Goal: Information Seeking & Learning: Learn about a topic

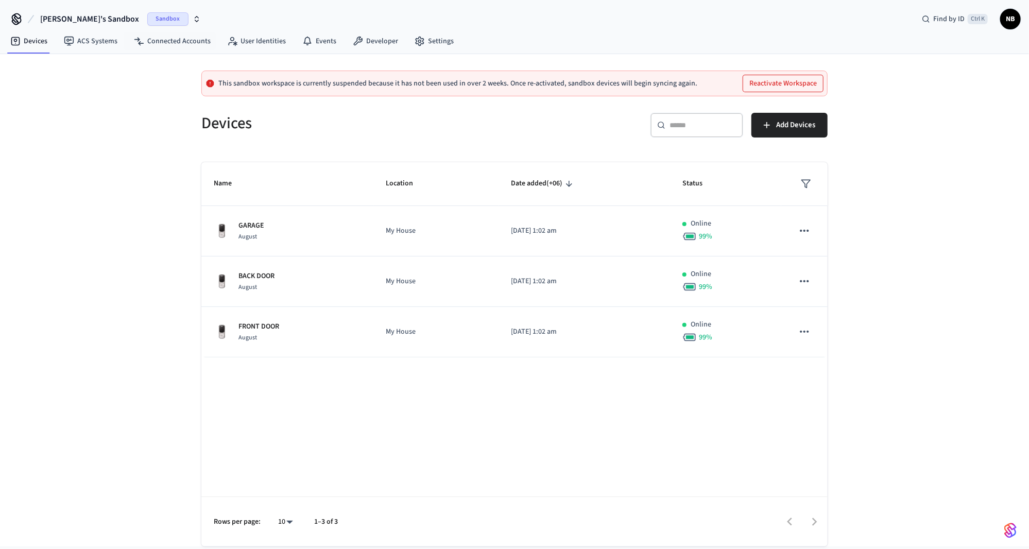
click at [146, 10] on button "[PERSON_NAME]'s Sandbox Sandbox" at bounding box center [120, 19] width 167 height 22
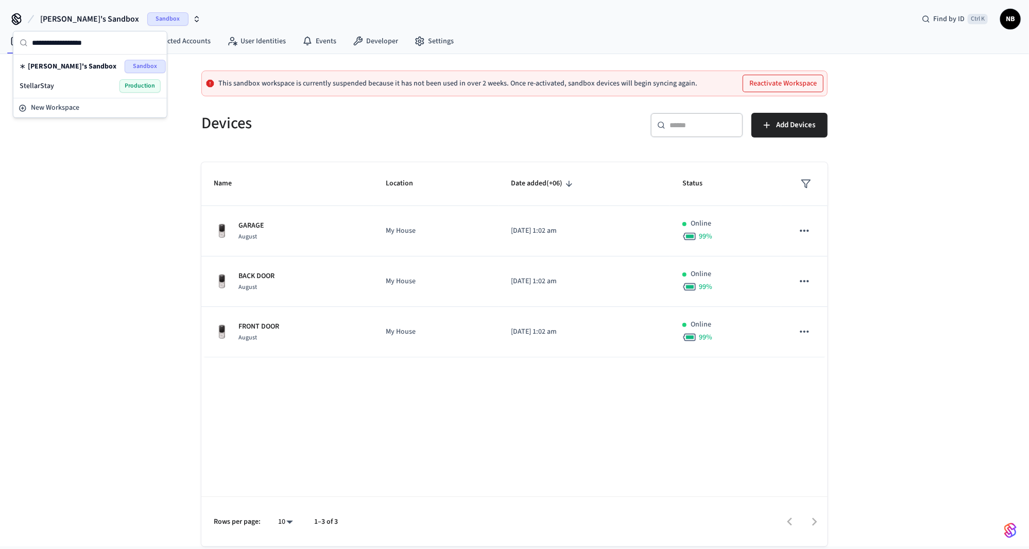
click at [106, 86] on div "StellarStay Production" at bounding box center [90, 85] width 141 height 13
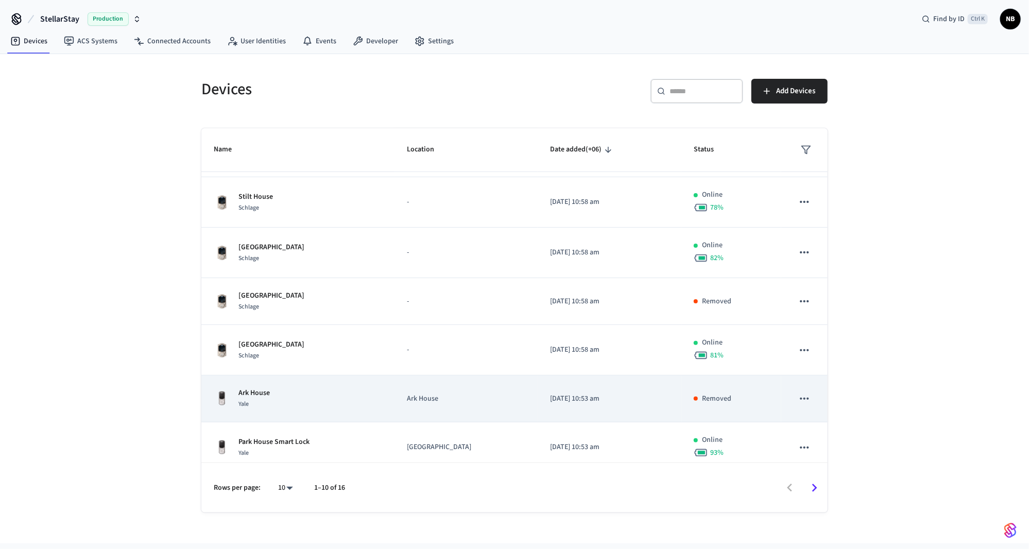
scroll to position [206, 0]
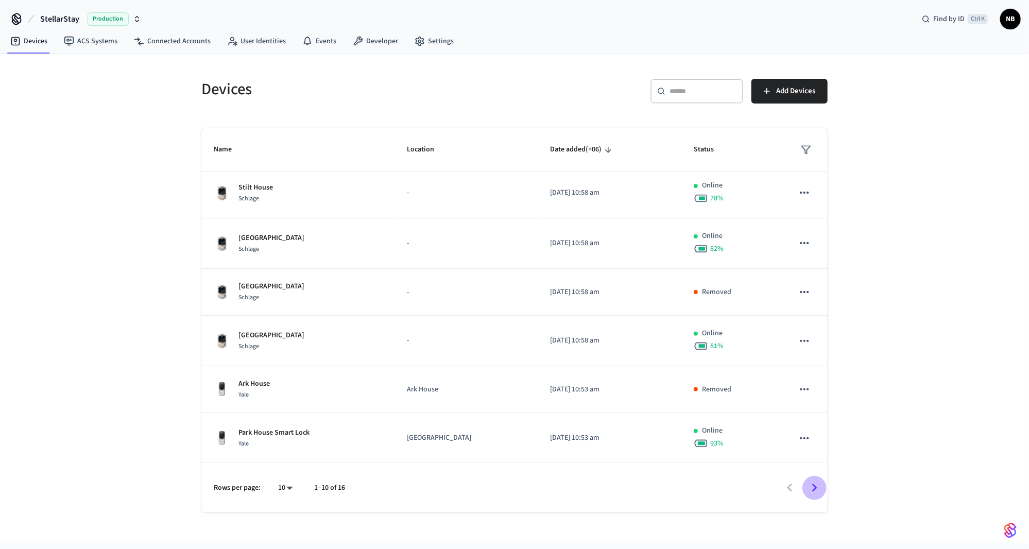
click at [815, 492] on icon "Go to next page" at bounding box center [814, 488] width 16 height 16
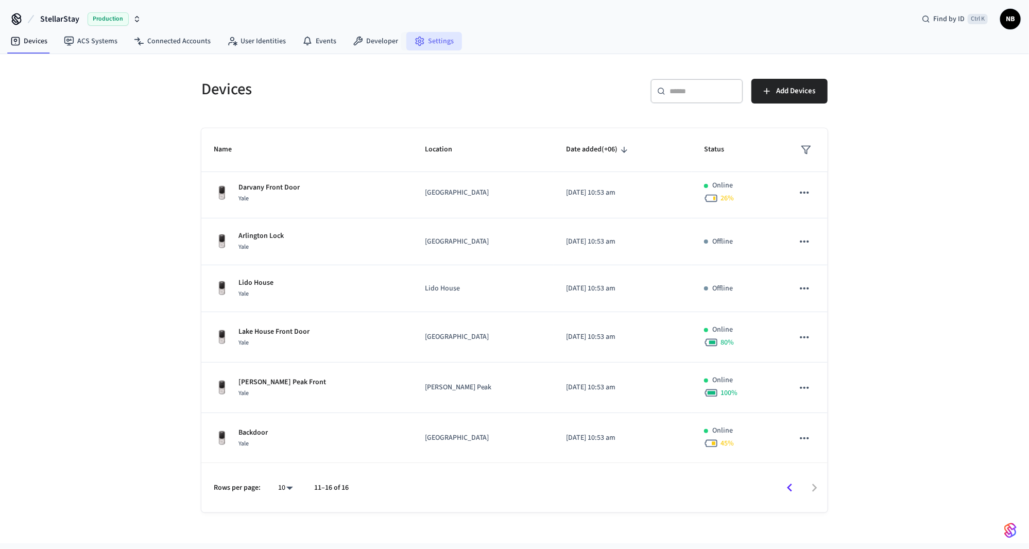
click at [432, 40] on link "Settings" at bounding box center [434, 41] width 56 height 19
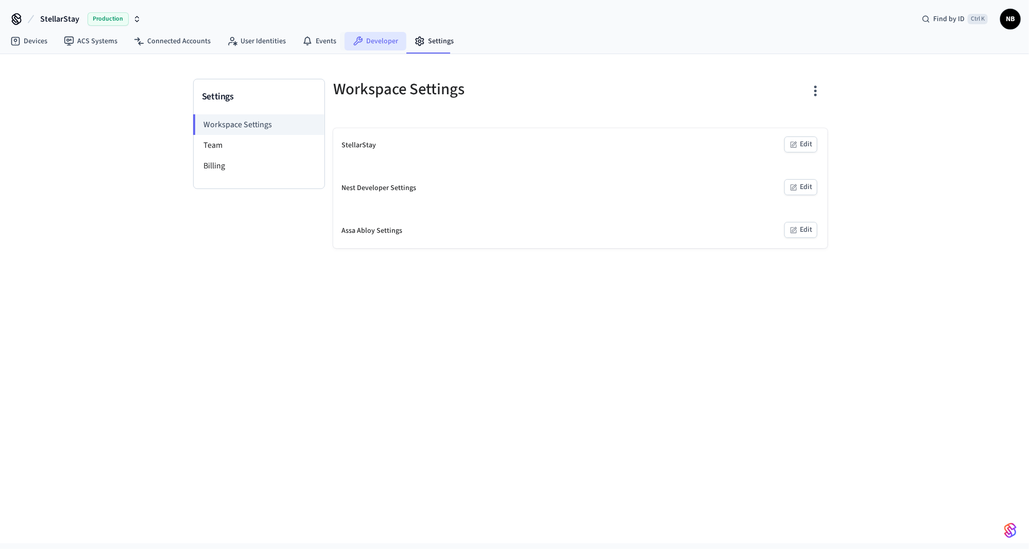
click at [375, 44] on link "Developer" at bounding box center [375, 41] width 62 height 19
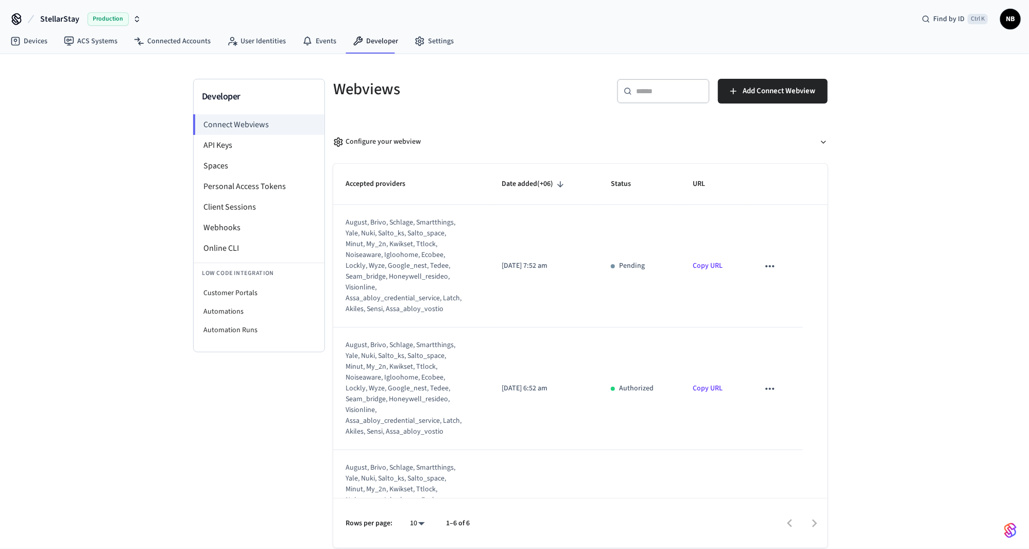
click at [377, 219] on div "august, brivo, schlage, smartthings, yale, nuki, salto_ks, salto_space, minut, …" at bounding box center [404, 265] width 118 height 97
click at [377, 220] on div "august, brivo, schlage, smartthings, yale, nuki, salto_ks, salto_space, minut, …" at bounding box center [404, 265] width 118 height 97
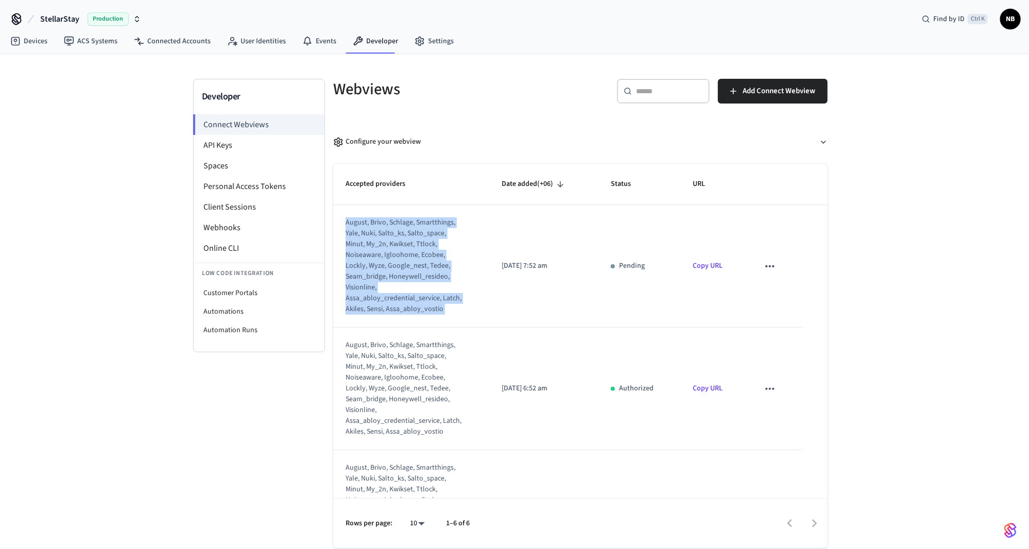
click at [377, 221] on div "august, brivo, schlage, smartthings, yale, nuki, salto_ks, salto_space, minut, …" at bounding box center [404, 265] width 118 height 97
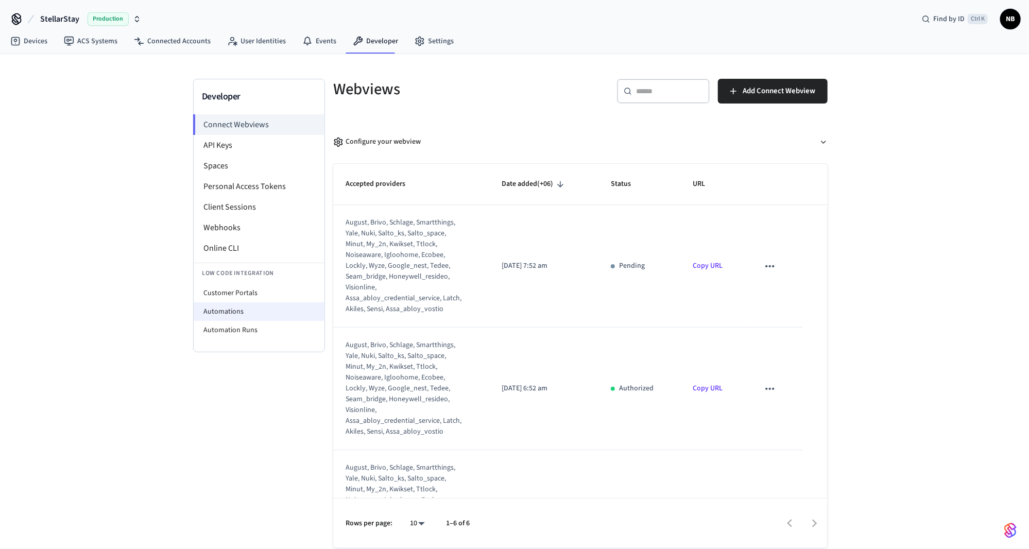
click at [258, 311] on li "Automations" at bounding box center [259, 311] width 131 height 19
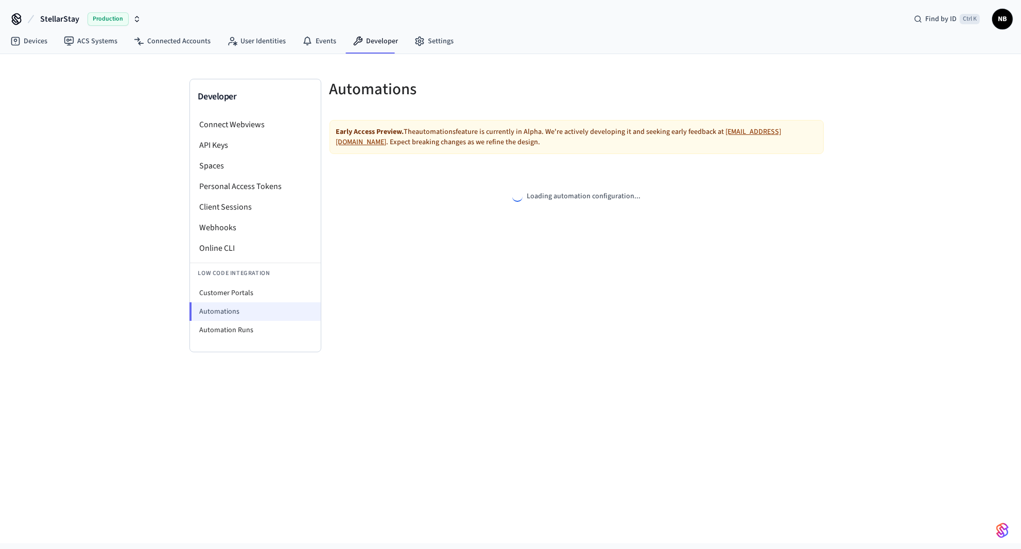
select select "**********"
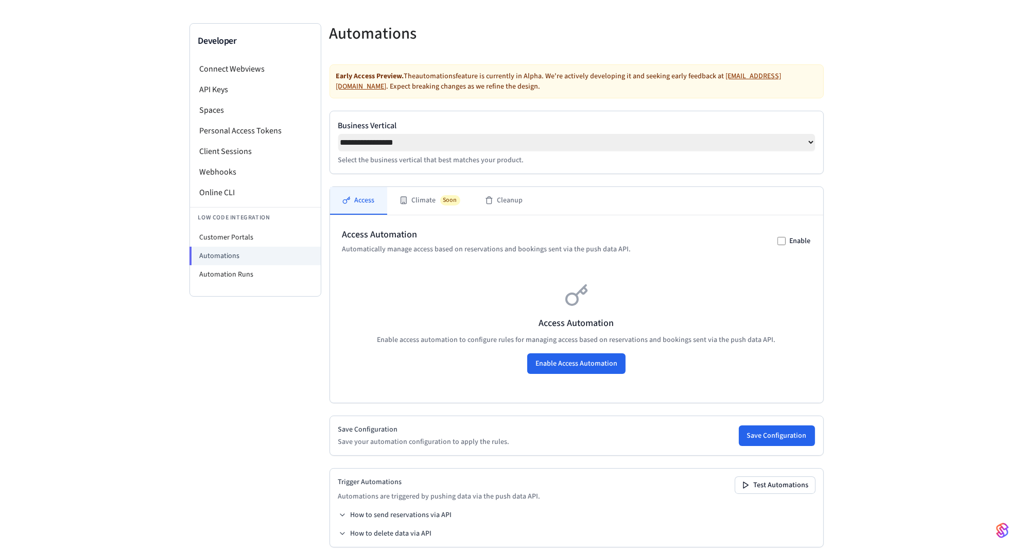
scroll to position [73, 0]
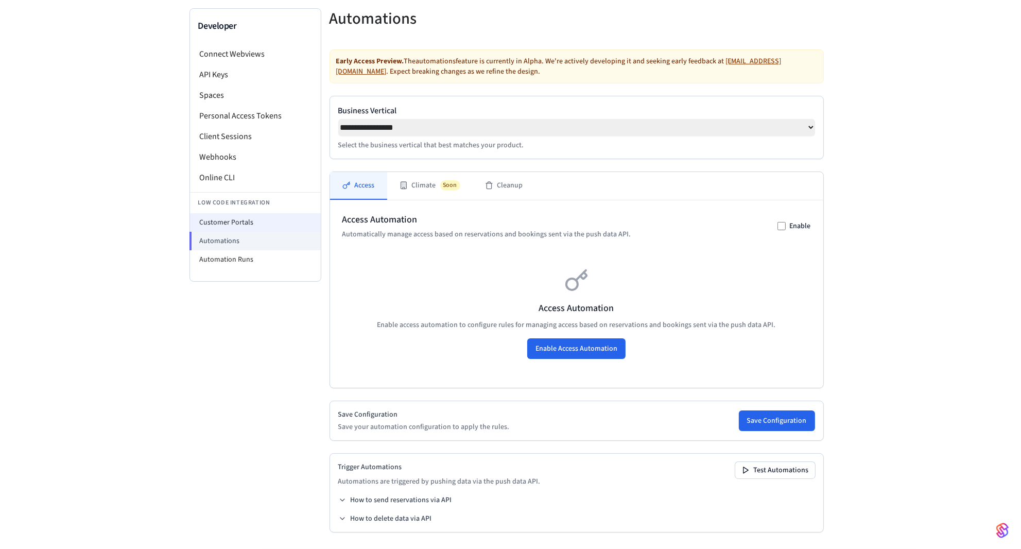
click at [232, 223] on li "Customer Portals" at bounding box center [255, 222] width 131 height 19
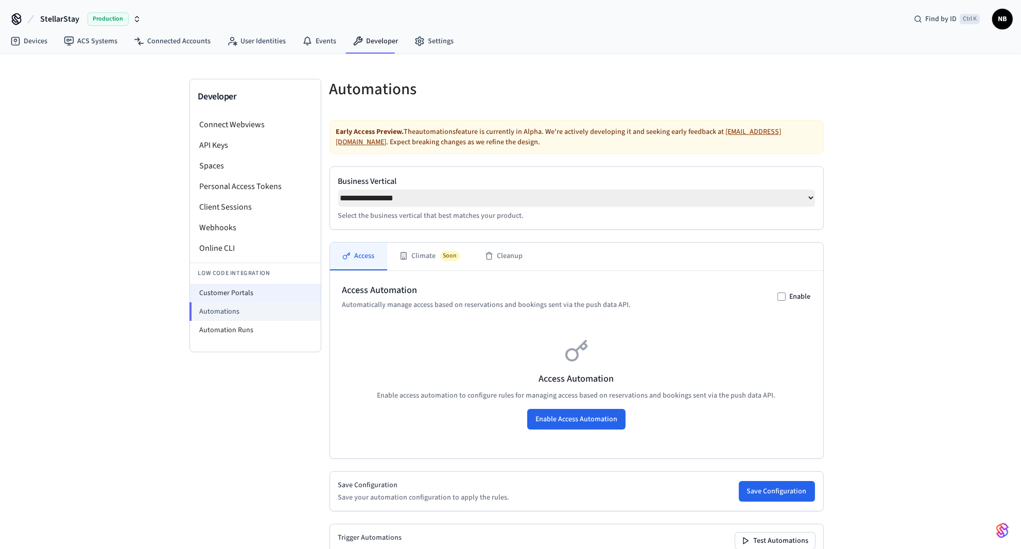
select select "**********"
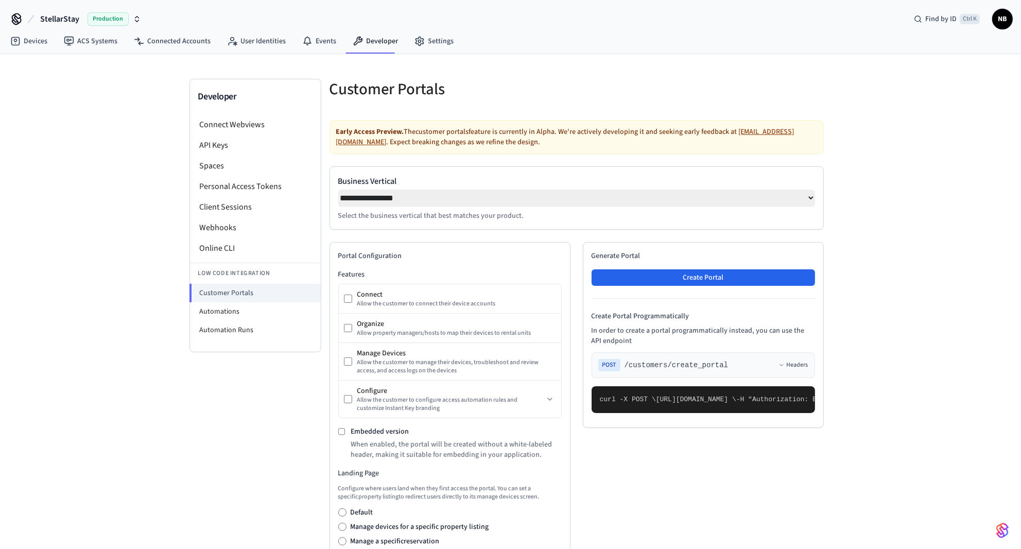
click at [350, 133] on strong "Early Access Preview." at bounding box center [370, 132] width 68 height 10
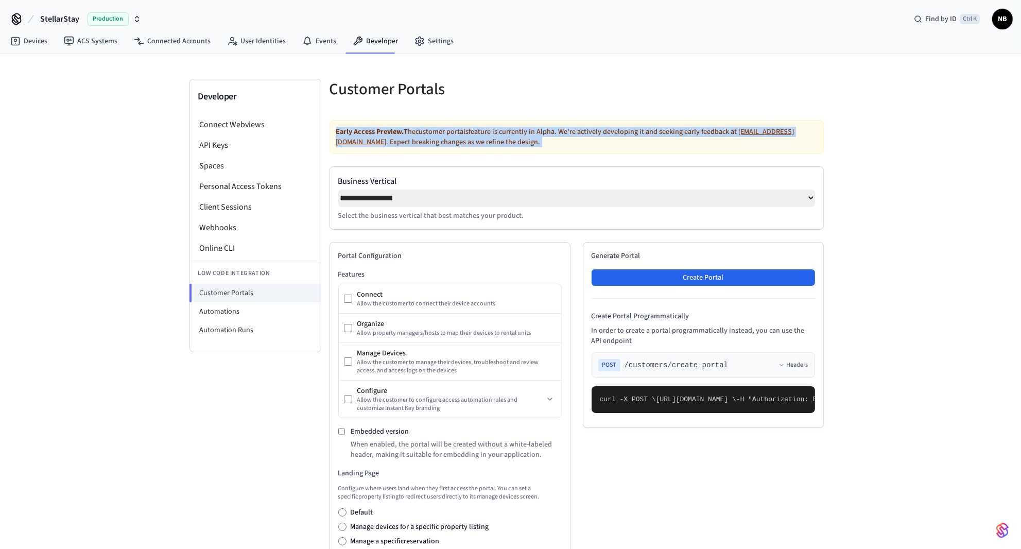
drag, startPoint x: 350, startPoint y: 133, endPoint x: 363, endPoint y: 153, distance: 24.6
click at [361, 147] on div "Early Access Preview. The customer portals feature is currently in Alpha. We're…" at bounding box center [576, 137] width 494 height 34
